Goal: Book appointment/travel/reservation

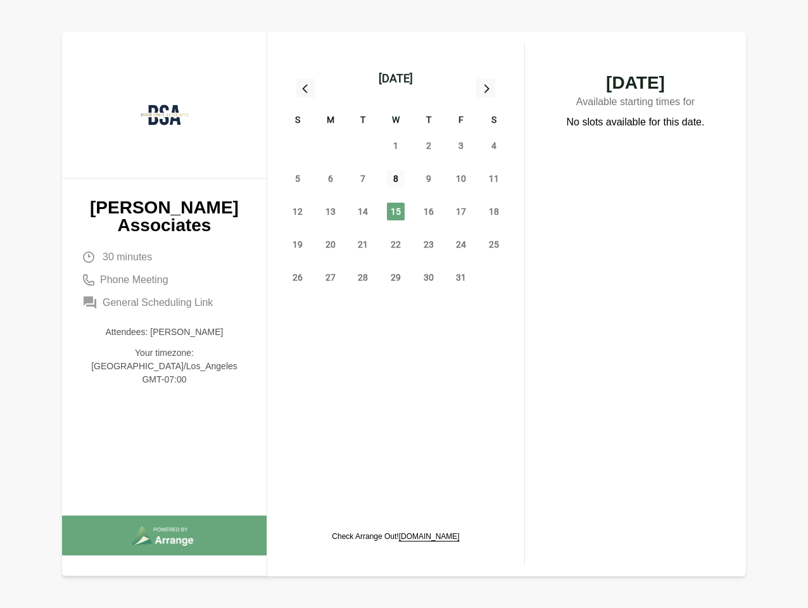
click at [396, 180] on span "8" at bounding box center [396, 179] width 18 height 18
click at [395, 78] on div "[DATE]" at bounding box center [396, 79] width 34 height 18
click at [298, 146] on div "28" at bounding box center [297, 145] width 33 height 33
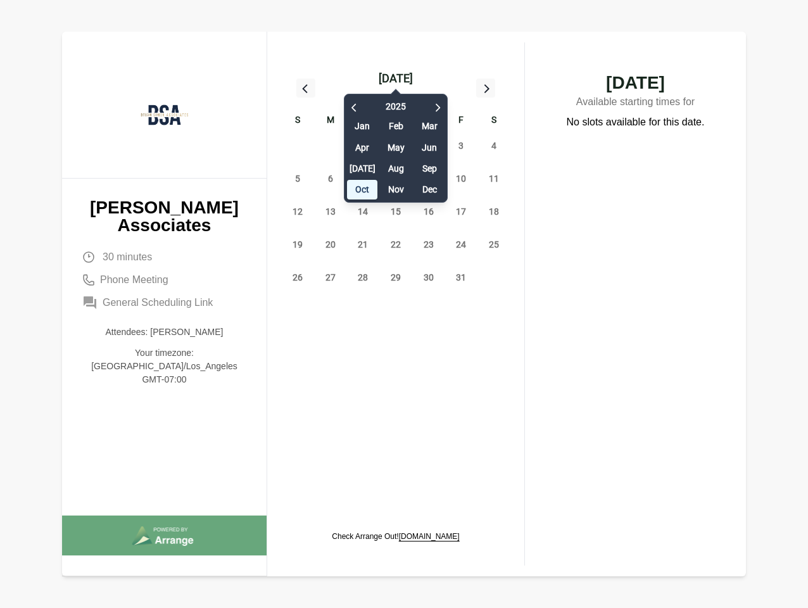
click at [330, 146] on div "29" at bounding box center [330, 145] width 33 height 33
click at [363, 146] on div "[DATE] Feb Mar Apr May Jun [DATE] Aug Sep Oct Nov Dec" at bounding box center [396, 144] width 104 height 115
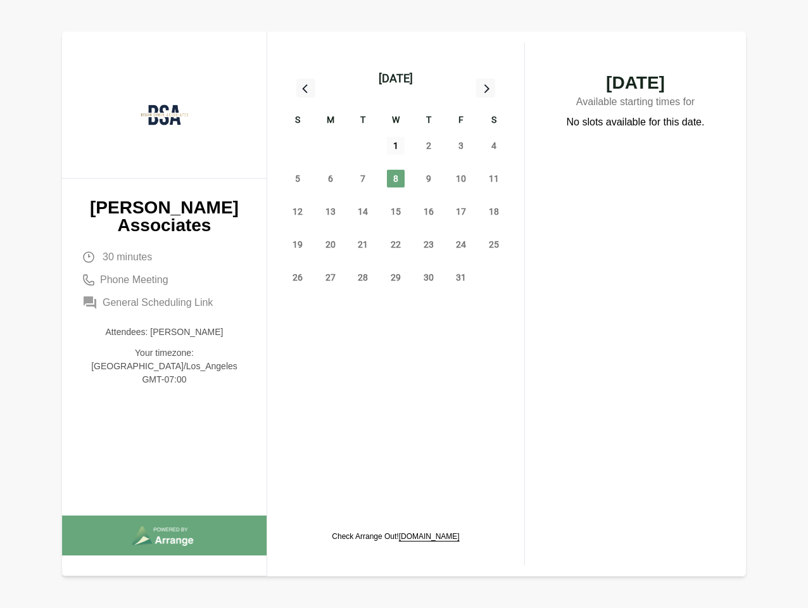
click at [396, 146] on span "1" at bounding box center [396, 146] width 18 height 18
click at [429, 146] on span "2" at bounding box center [429, 146] width 18 height 18
click at [461, 146] on span "3" at bounding box center [461, 146] width 18 height 18
click at [494, 146] on span "4" at bounding box center [494, 146] width 18 height 18
click at [298, 179] on span "5" at bounding box center [298, 179] width 18 height 18
